Goal: Transaction & Acquisition: Purchase product/service

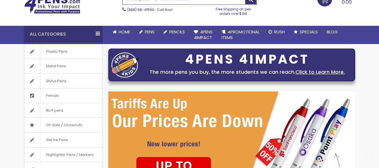
scroll to position [56, 0]
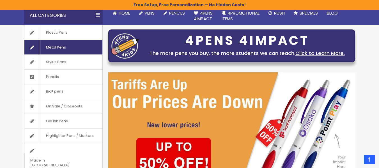
click at [53, 46] on span "Metal Pens" at bounding box center [55, 47] width 31 height 15
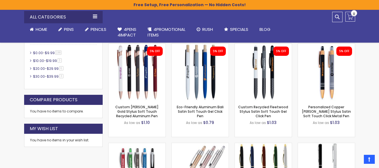
scroll to position [263, 0]
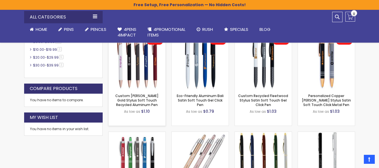
click at [140, 64] on img at bounding box center [137, 61] width 57 height 57
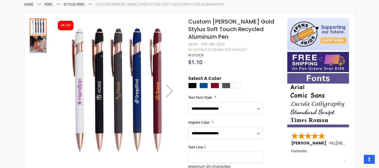
scroll to position [94, 0]
